Goal: Transaction & Acquisition: Purchase product/service

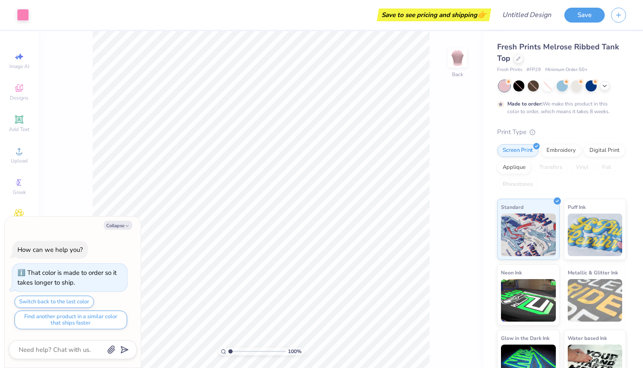
scroll to position [5, 0]
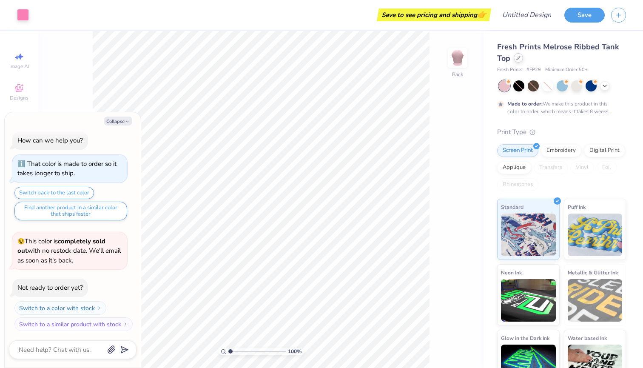
click at [516, 59] on div at bounding box center [518, 57] width 9 height 9
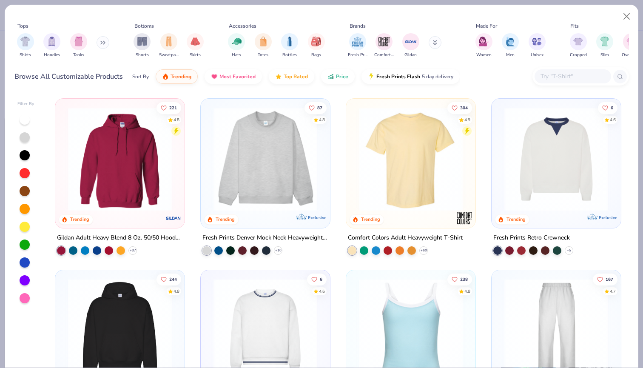
click at [302, 156] on img at bounding box center [265, 159] width 112 height 104
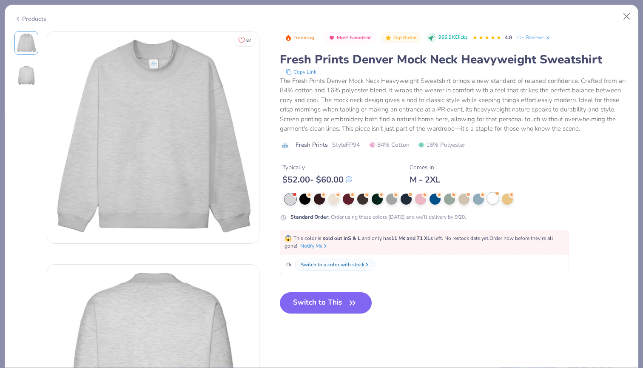
click at [496, 199] on div at bounding box center [493, 198] width 11 height 11
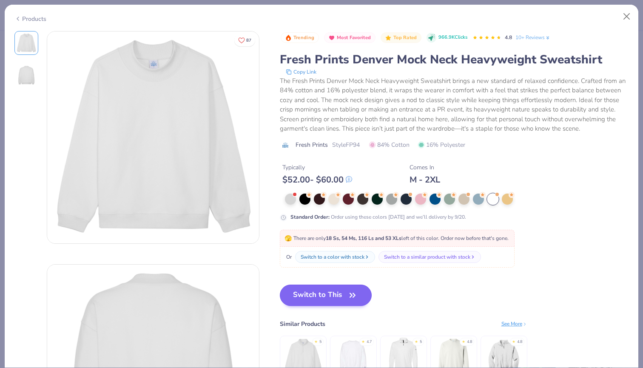
click at [343, 302] on button "Switch to This" at bounding box center [326, 295] width 92 height 21
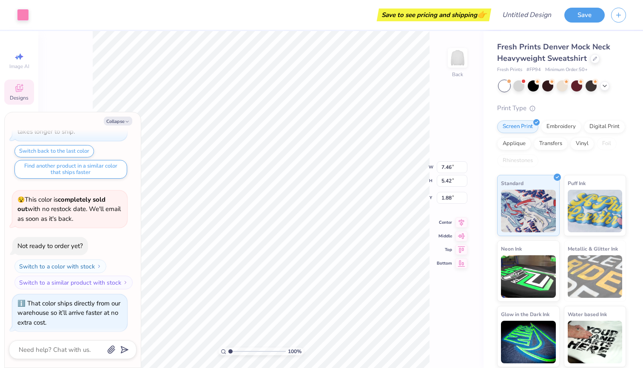
type textarea "x"
type input "11.62"
type input "8.44"
type textarea "x"
type input "2.69"
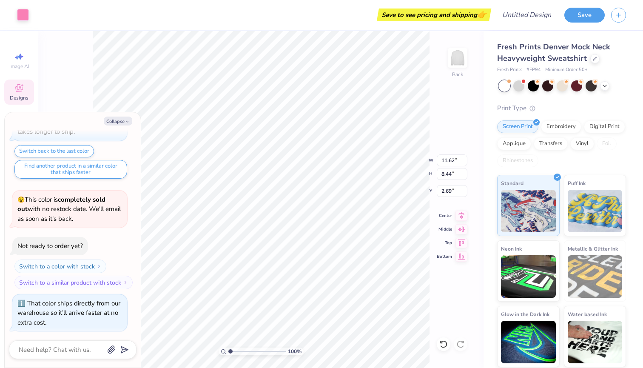
type textarea "x"
type input "3.00"
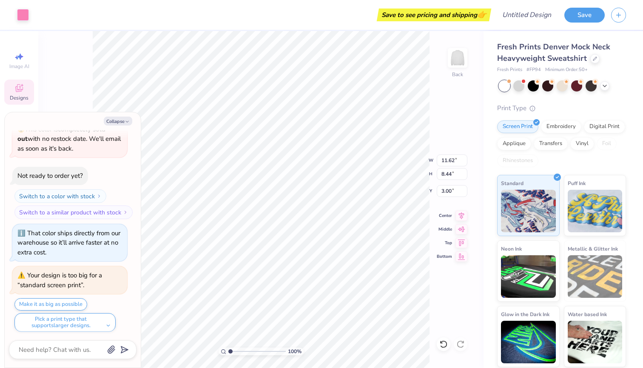
type textarea "x"
type input "14.01"
type input "10.19"
type textarea "x"
type input "14.90"
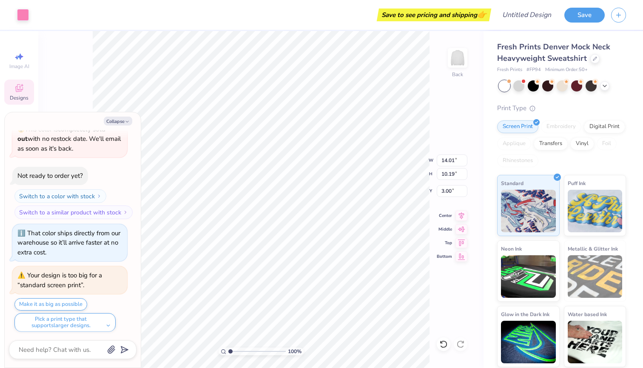
type input "10.83"
type textarea "x"
type input "3.40"
click at [533, 87] on div at bounding box center [533, 85] width 11 height 11
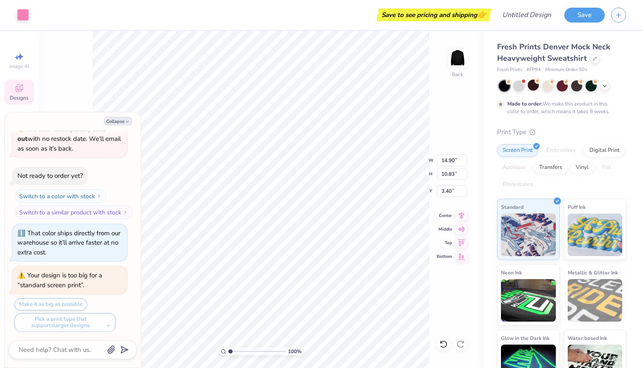
scroll to position [187, 0]
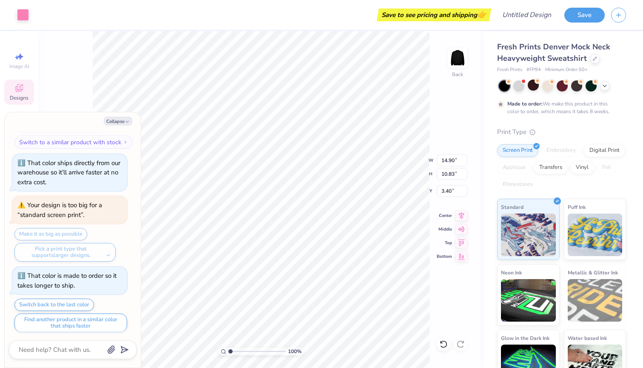
click at [602, 90] on div at bounding box center [562, 85] width 127 height 11
click at [609, 85] on div at bounding box center [604, 84] width 9 height 9
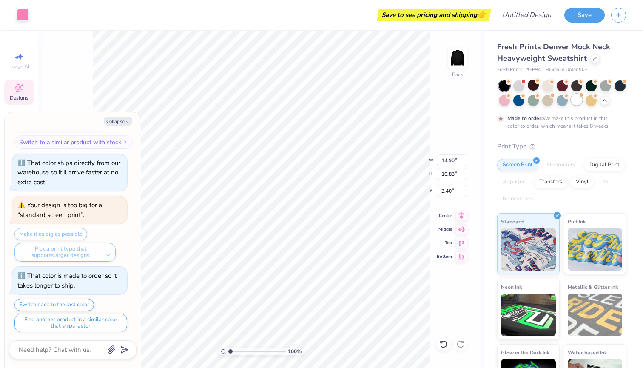
click at [579, 101] on div at bounding box center [576, 99] width 11 height 11
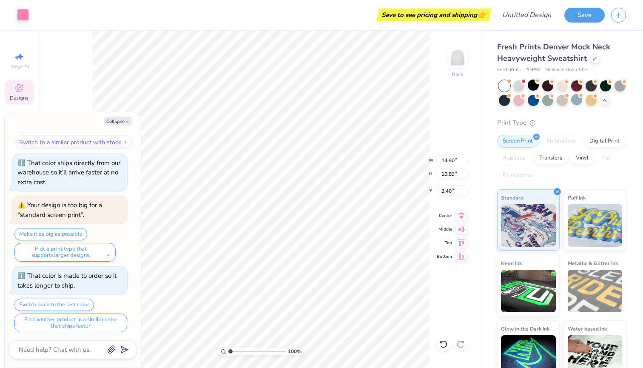
scroll to position [339, 0]
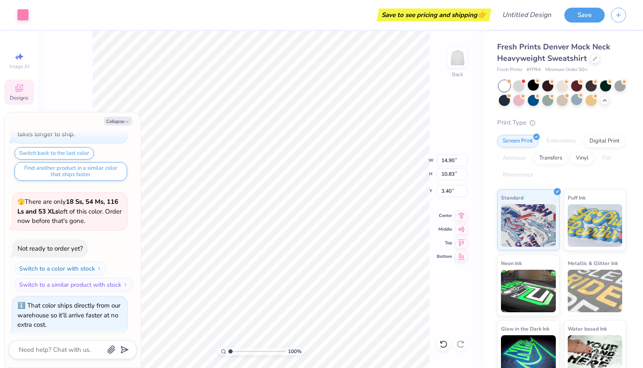
click at [573, 121] on div "Print Type" at bounding box center [561, 123] width 129 height 10
click at [15, 14] on div "Art colors" at bounding box center [14, 15] width 29 height 30
click at [20, 16] on div at bounding box center [23, 14] width 12 height 12
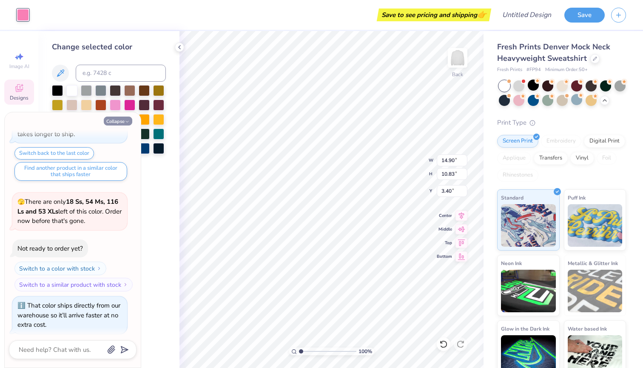
click at [126, 121] on icon "button" at bounding box center [127, 121] width 5 height 5
type textarea "x"
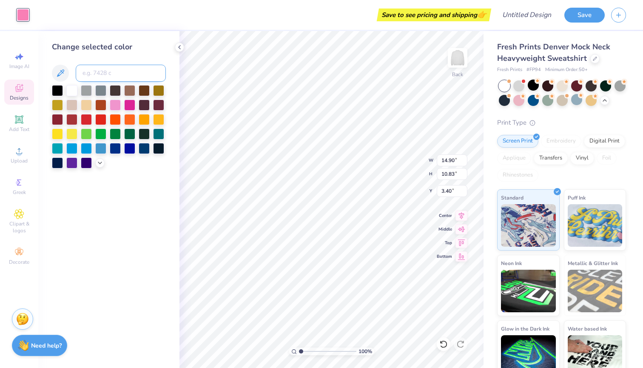
click at [126, 74] on input at bounding box center [121, 73] width 90 height 17
type input "blue"
click at [99, 164] on icon at bounding box center [100, 162] width 7 height 7
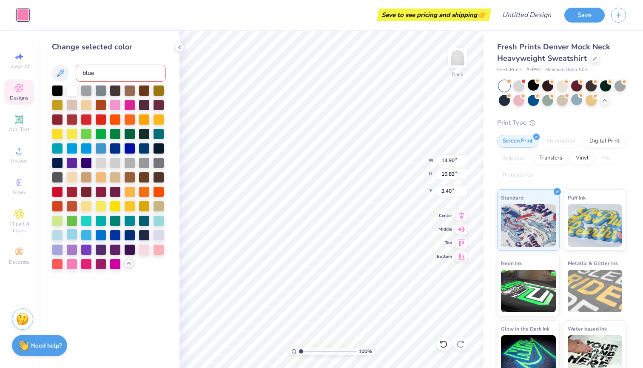
click at [70, 237] on div at bounding box center [71, 234] width 11 height 11
click at [86, 235] on div at bounding box center [86, 234] width 11 height 11
click at [58, 237] on div at bounding box center [57, 234] width 11 height 11
click at [74, 237] on div at bounding box center [71, 234] width 11 height 11
click at [82, 237] on div at bounding box center [86, 234] width 11 height 11
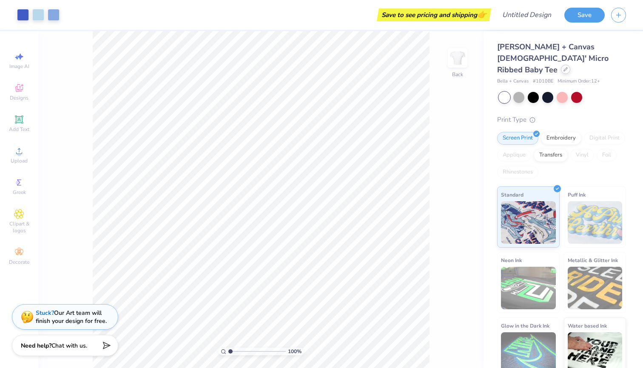
click at [561, 65] on div at bounding box center [565, 69] width 9 height 9
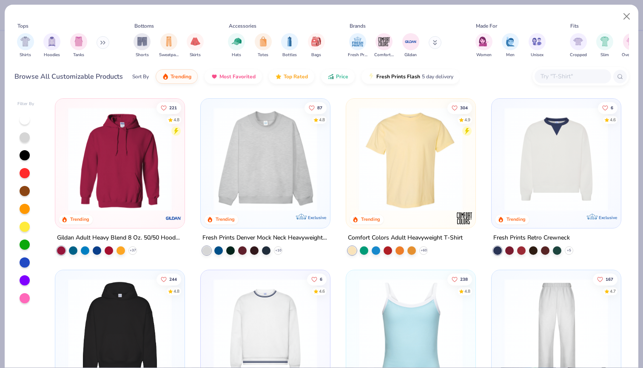
click at [267, 166] on img at bounding box center [265, 159] width 112 height 104
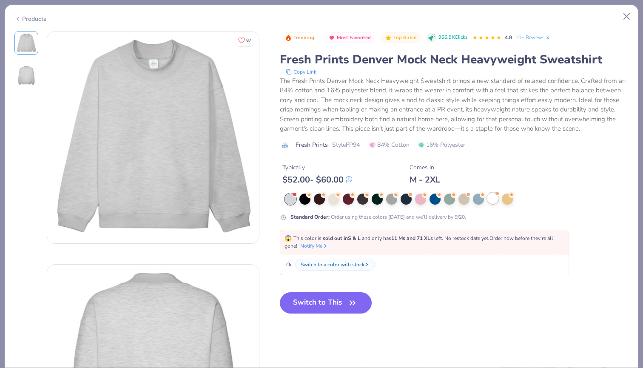
click at [490, 203] on div at bounding box center [493, 198] width 11 height 11
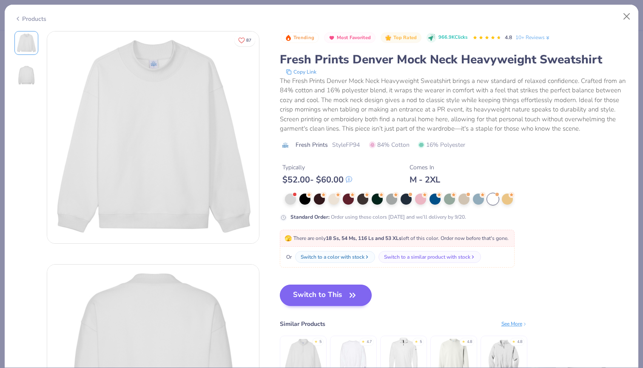
click at [342, 288] on button "Switch to This" at bounding box center [326, 295] width 92 height 21
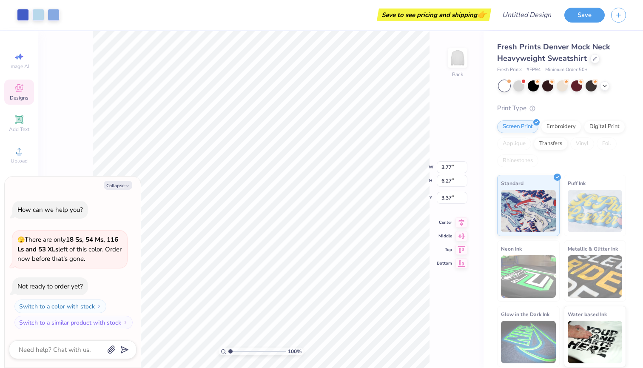
type textarea "x"
type input "8.51"
type input "14.18"
type textarea "x"
type input "0.72"
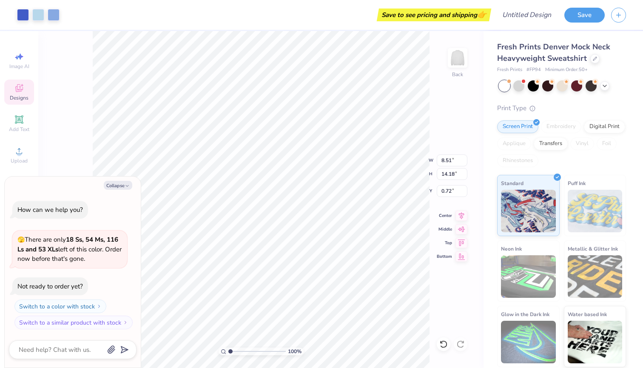
type textarea "x"
type input "10.76"
type input "17.93"
type textarea "x"
type input "0.76"
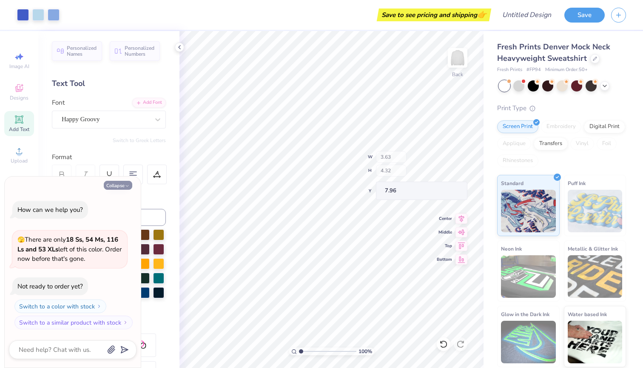
click at [126, 184] on button "Collapse" at bounding box center [118, 185] width 29 height 9
type textarea "x"
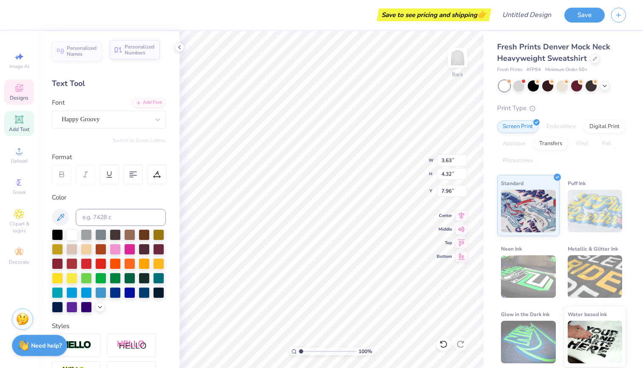
click at [141, 51] on span "Personalized Numbers" at bounding box center [140, 50] width 30 height 12
type input "2.78"
type input "2.00"
type input "9.00"
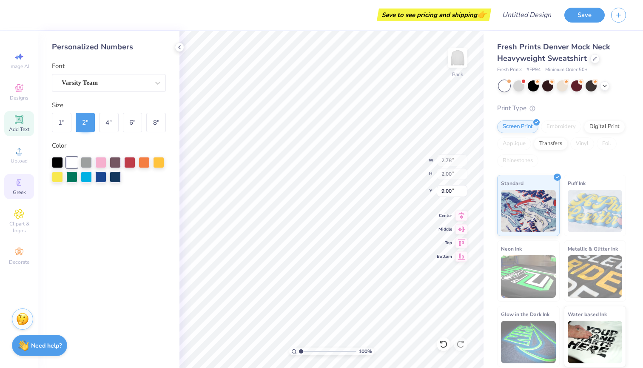
click at [21, 183] on icon at bounding box center [19, 182] width 10 height 10
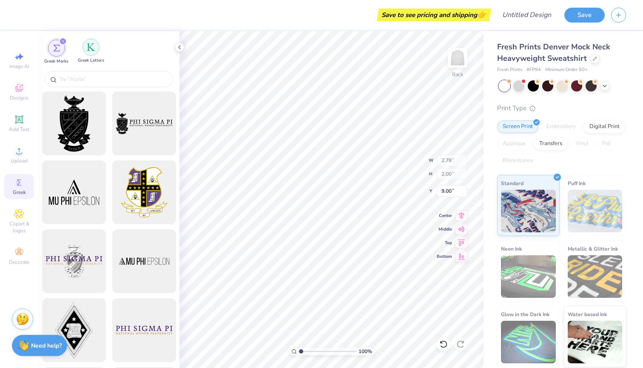
click at [88, 43] on div "filter for Greek Letters" at bounding box center [91, 47] width 17 height 17
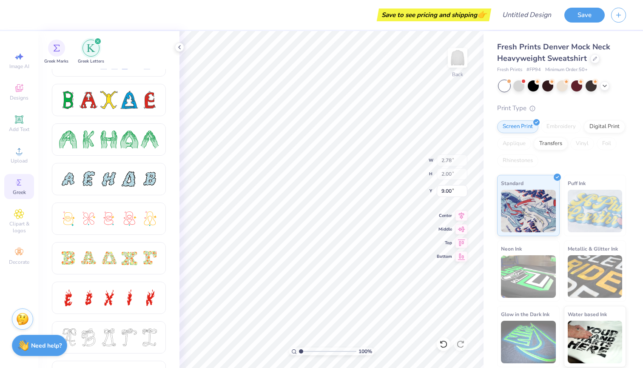
scroll to position [120, 0]
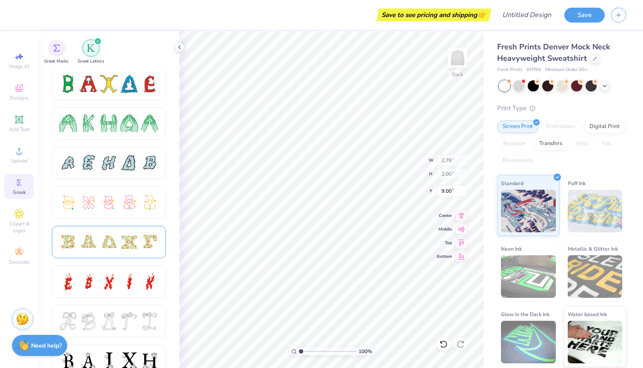
click at [96, 236] on div at bounding box center [89, 242] width 18 height 18
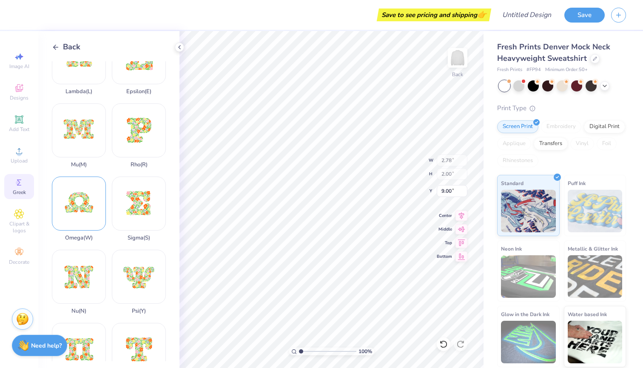
scroll to position [325, 0]
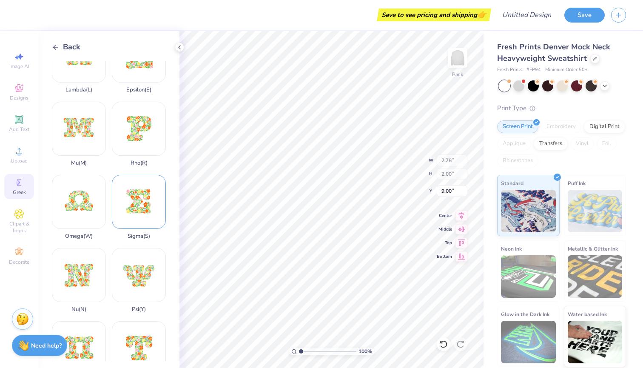
click at [138, 202] on div "Sigma ( S )" at bounding box center [139, 207] width 54 height 65
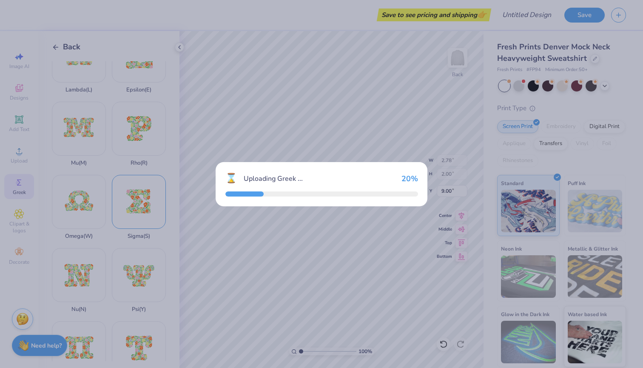
type input "15.00"
type input "14.86"
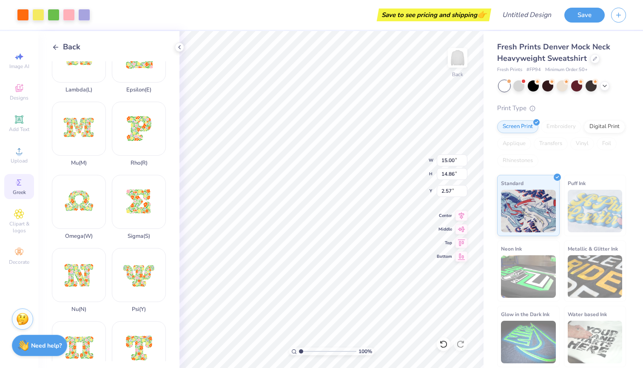
type input "2.01"
type input "5.45"
type input "5.40"
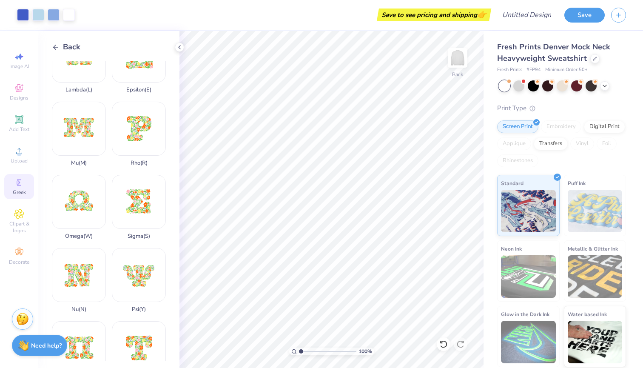
click at [29, 176] on div "Greek" at bounding box center [19, 186] width 30 height 25
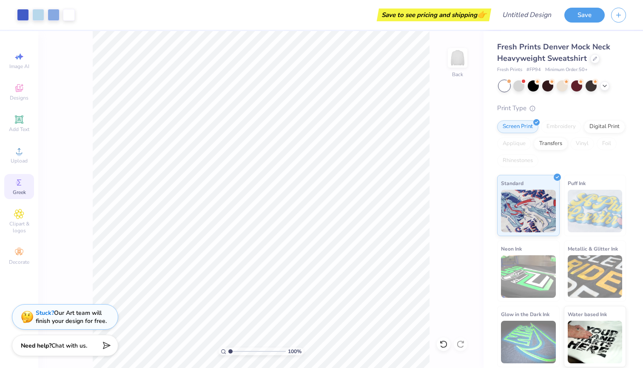
click at [16, 183] on icon at bounding box center [19, 182] width 10 height 10
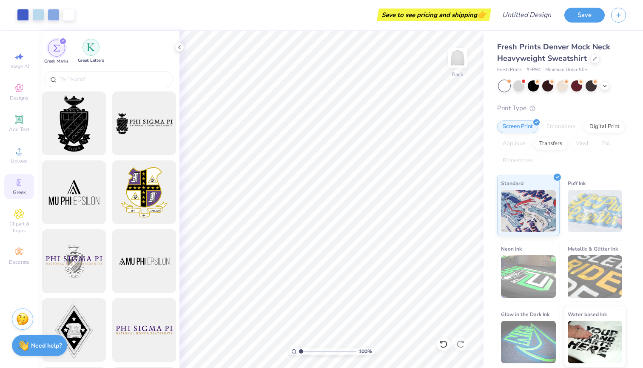
click at [92, 50] on img "filter for Greek Letters" at bounding box center [91, 47] width 9 height 9
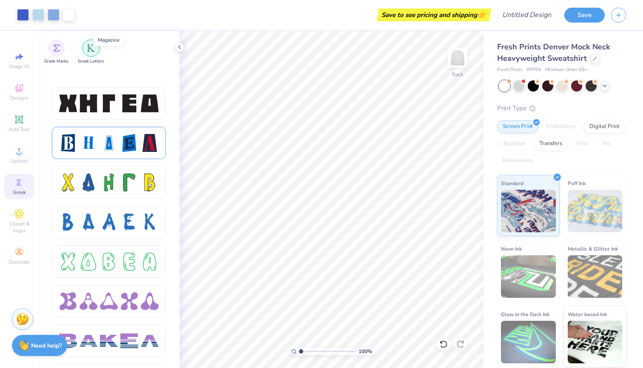
scroll to position [1244, 0]
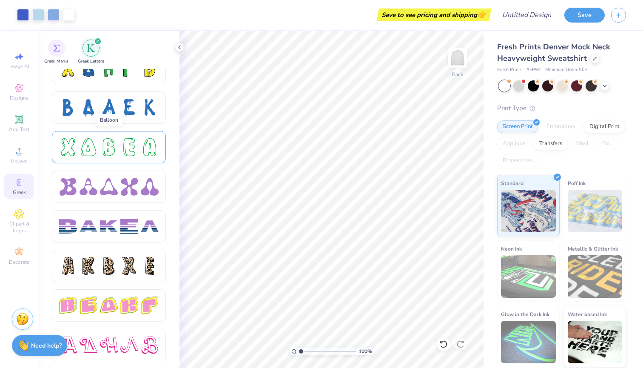
click at [100, 158] on div at bounding box center [109, 147] width 114 height 32
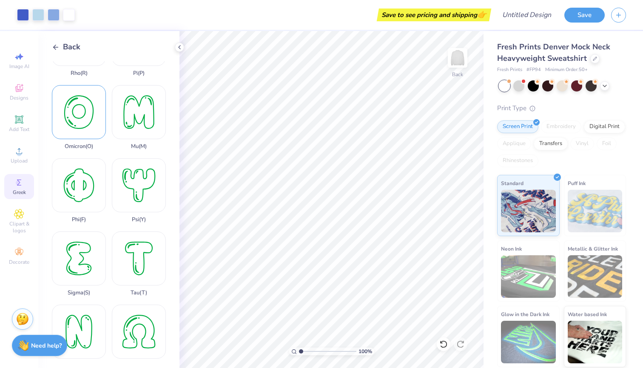
scroll to position [507, 0]
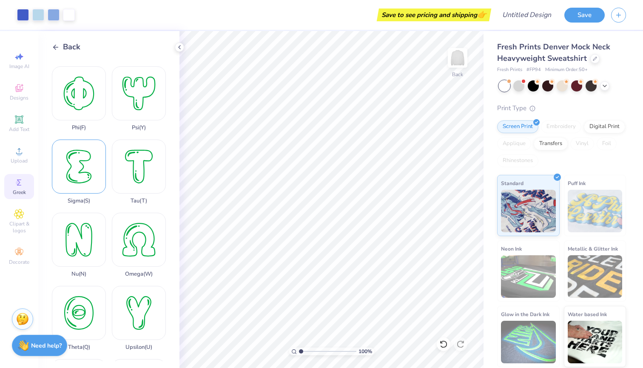
click at [77, 167] on div "Sigma ( S )" at bounding box center [79, 172] width 54 height 65
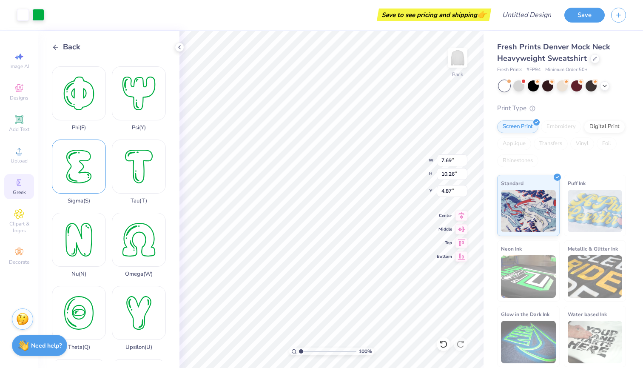
click at [76, 171] on div "Sigma ( S )" at bounding box center [79, 172] width 54 height 65
click at [37, 15] on div at bounding box center [38, 14] width 12 height 12
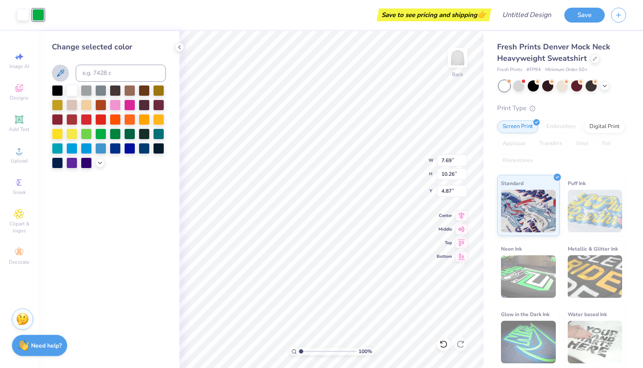
click at [58, 74] on icon at bounding box center [60, 73] width 10 height 10
click at [25, 14] on div at bounding box center [23, 14] width 12 height 12
click at [61, 74] on icon at bounding box center [60, 73] width 10 height 10
click at [72, 90] on div at bounding box center [71, 89] width 11 height 11
click at [110, 120] on div at bounding box center [115, 118] width 11 height 11
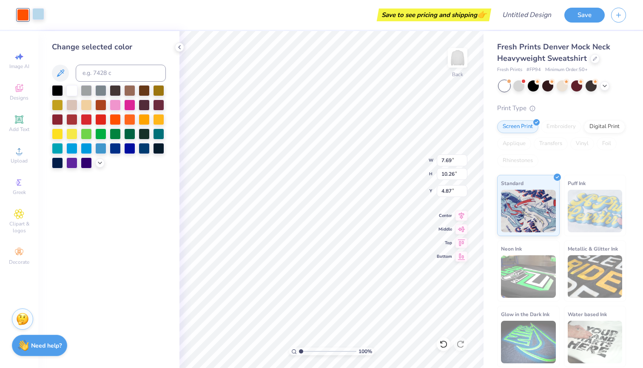
click at [37, 12] on div at bounding box center [38, 14] width 12 height 12
click at [73, 92] on div at bounding box center [71, 89] width 11 height 11
click at [24, 15] on div at bounding box center [23, 14] width 12 height 12
click at [60, 74] on icon at bounding box center [60, 73] width 10 height 10
click at [73, 11] on div "Save to see pricing and shipping 👉" at bounding box center [270, 15] width 439 height 30
